Goal: Information Seeking & Learning: Learn about a topic

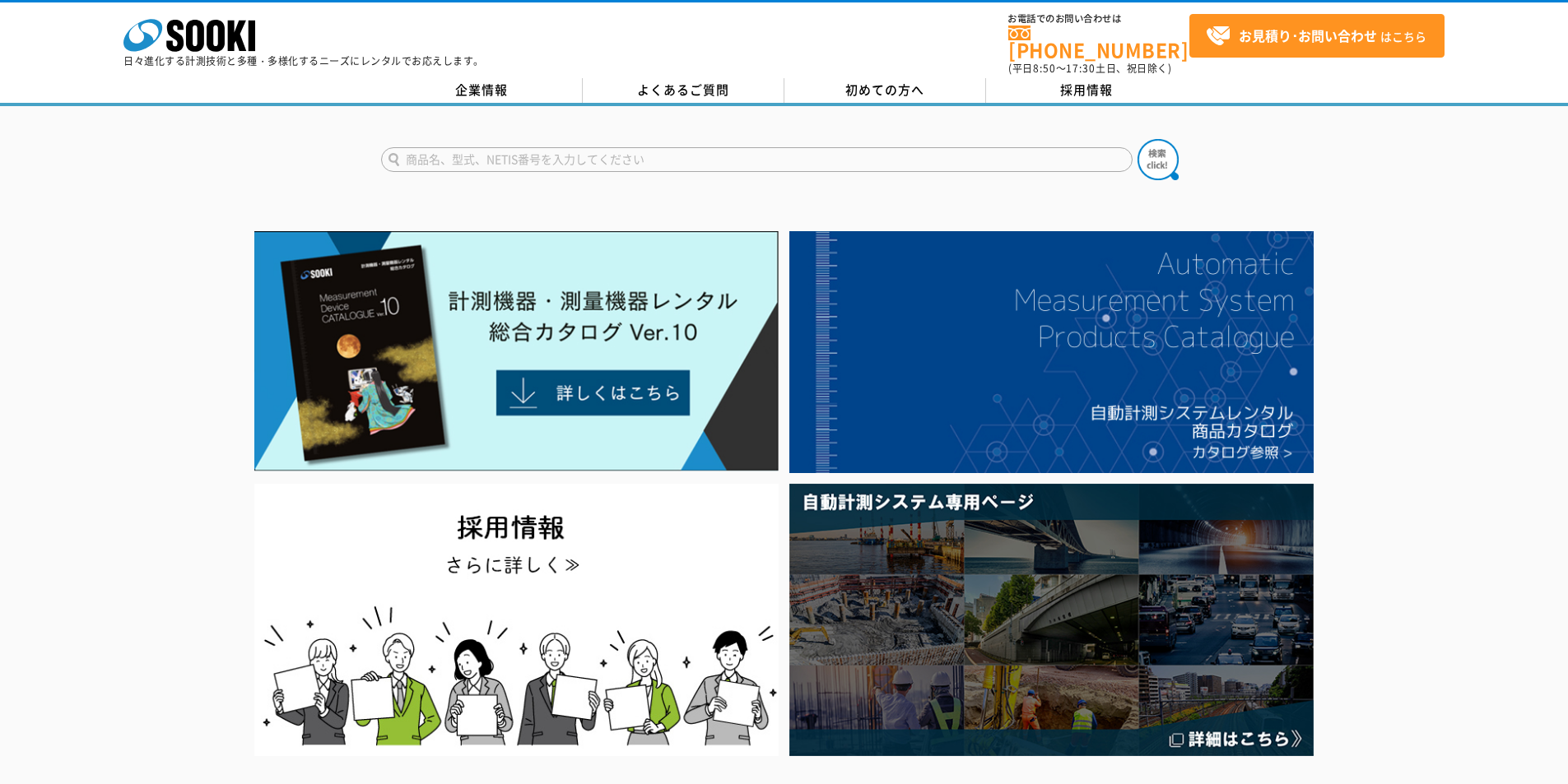
click at [643, 148] on input "text" at bounding box center [757, 160] width 751 height 25
type input "PS85"
click at [1137, 139] on button at bounding box center [1158, 159] width 41 height 41
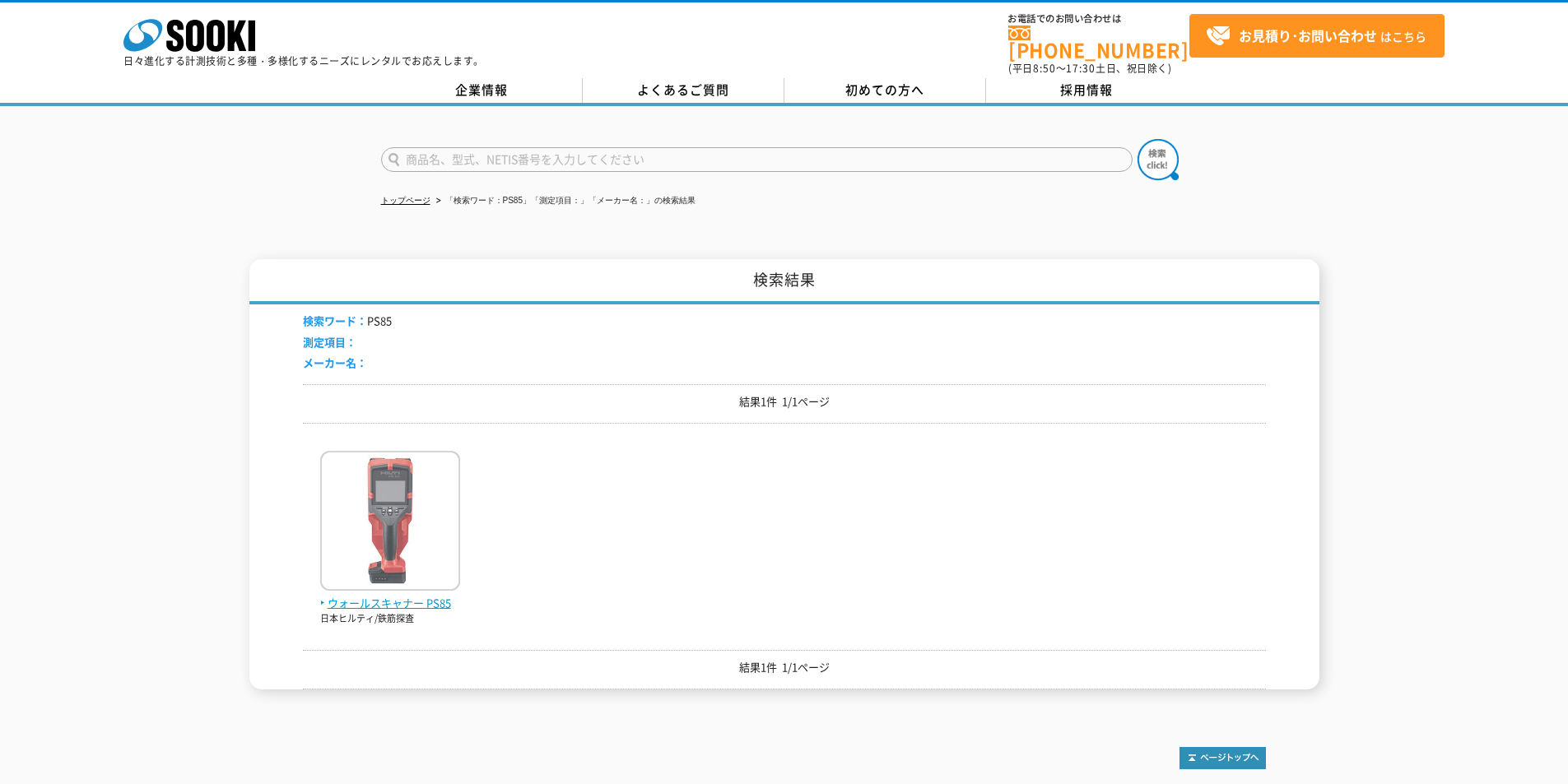
click at [413, 584] on img at bounding box center [390, 523] width 140 height 144
click at [410, 558] on img at bounding box center [390, 523] width 140 height 144
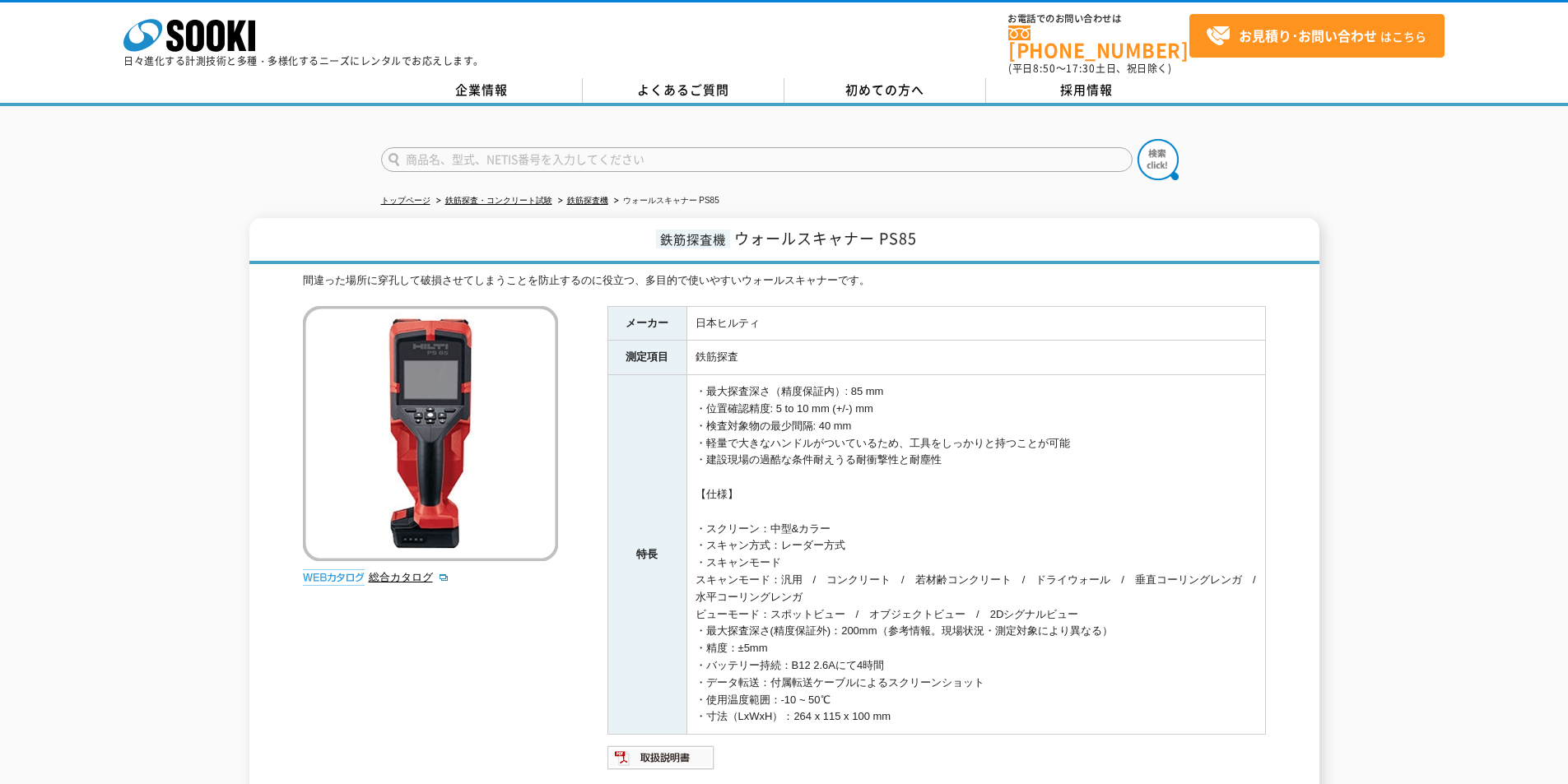
click at [416, 588] on div "間違った場所に穿孔して破損させてしまうことを防止するのに役立つ、多目的で使いやすいウォールスキャナーです。 総合カタログ メーカー 日本ヒルティ 測定項目 鉄…" at bounding box center [784, 556] width 963 height 567
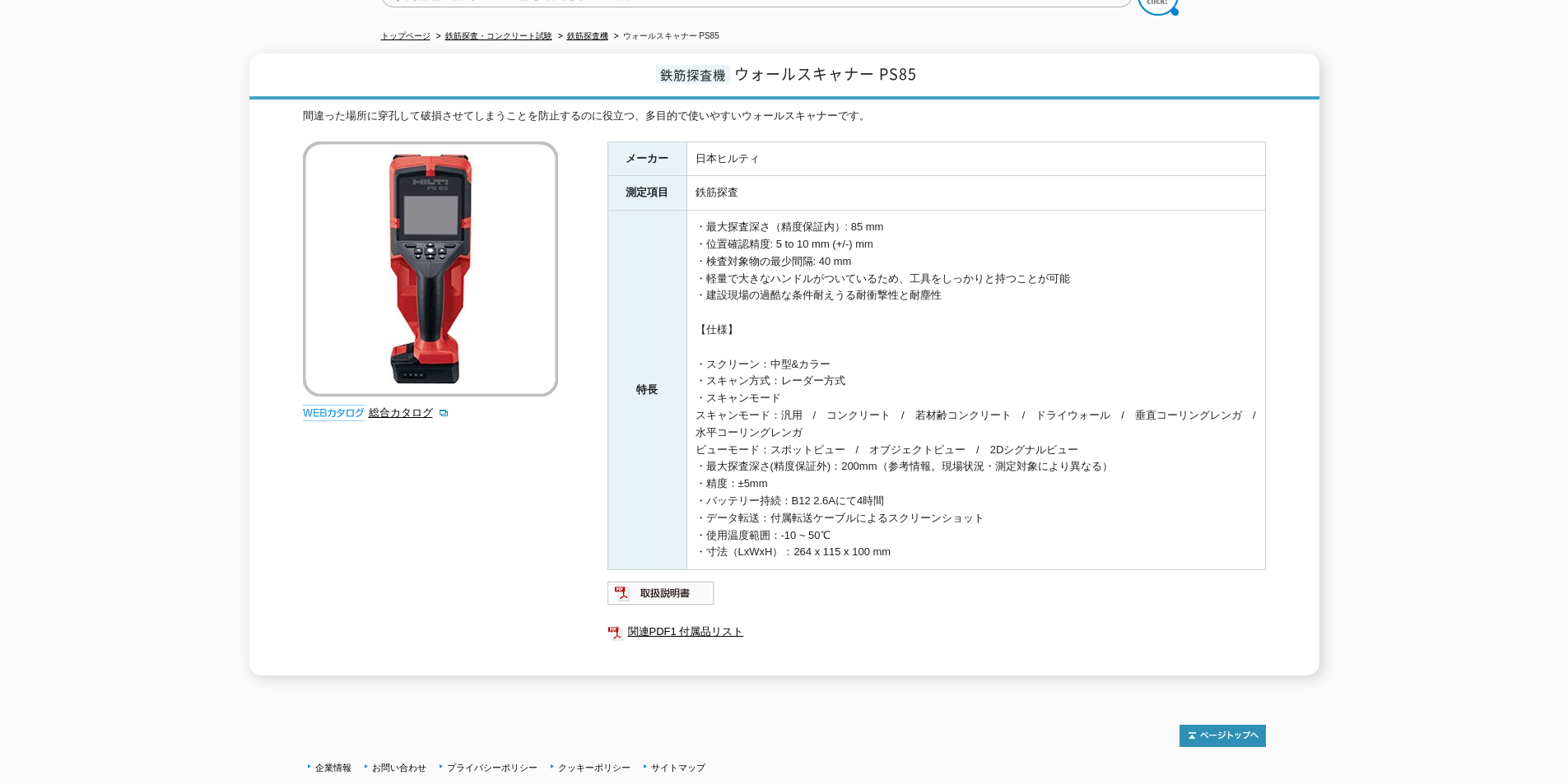
scroll to position [82, 0]
